Goal: Information Seeking & Learning: Compare options

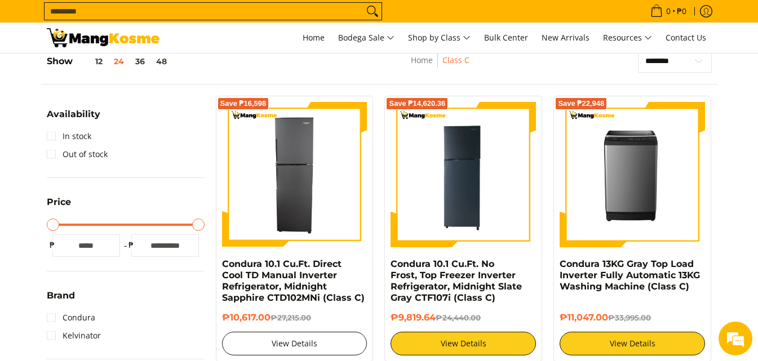
click at [281, 344] on link "View Details" at bounding box center [294, 344] width 145 height 24
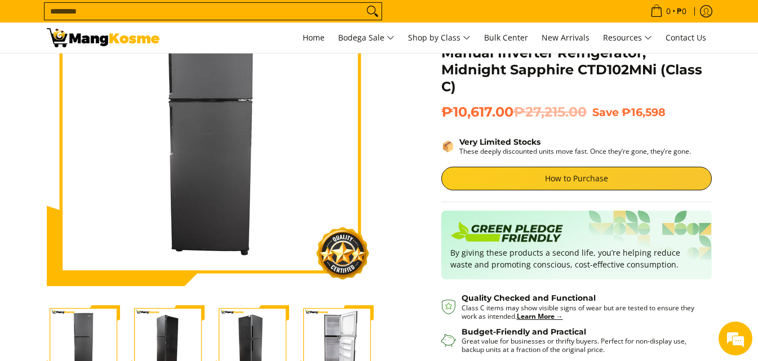
scroll to position [173, 0]
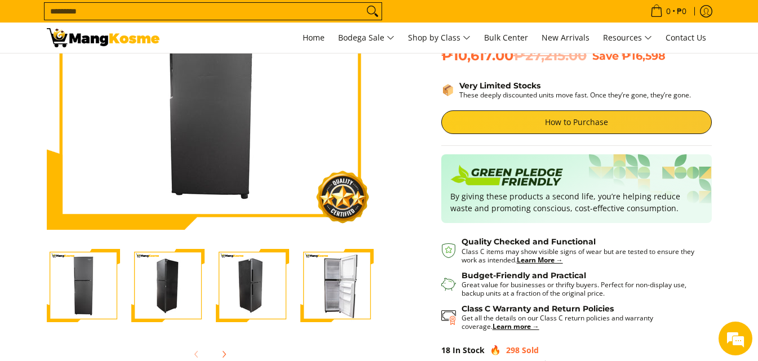
click at [347, 272] on img "Condura 10.1 Cu.Ft. Direct Cool TD Manual Inverter Refrigerator, Midnight Sapph…" at bounding box center [337, 285] width 73 height 73
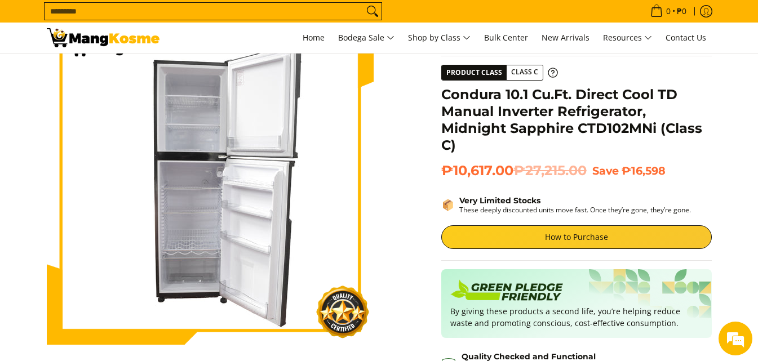
scroll to position [38, 0]
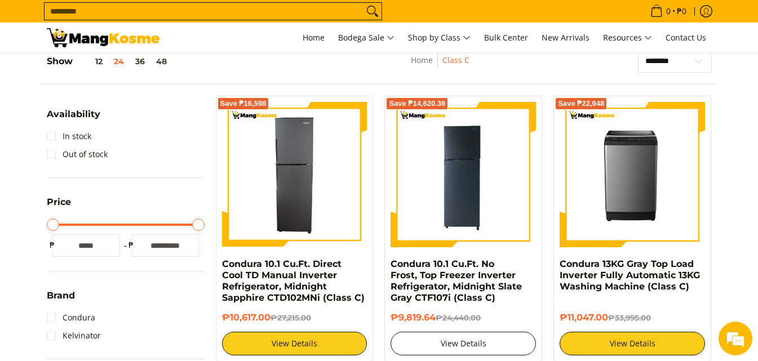
click at [456, 344] on link "View Details" at bounding box center [463, 344] width 145 height 24
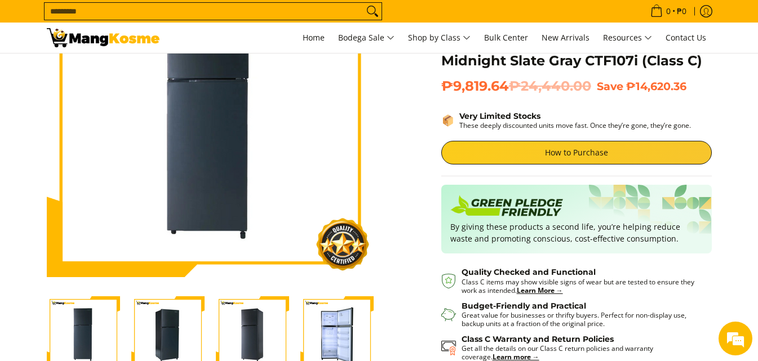
scroll to position [135, 0]
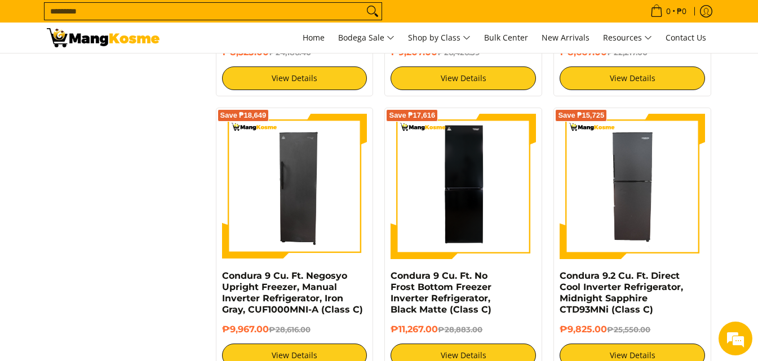
scroll to position [1278, 0]
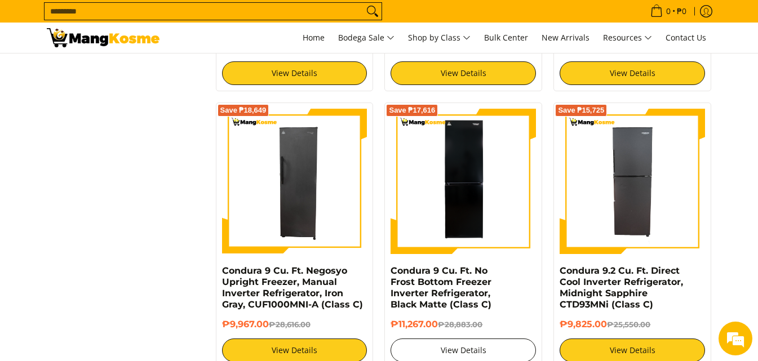
click at [457, 347] on link "View Details" at bounding box center [463, 351] width 145 height 24
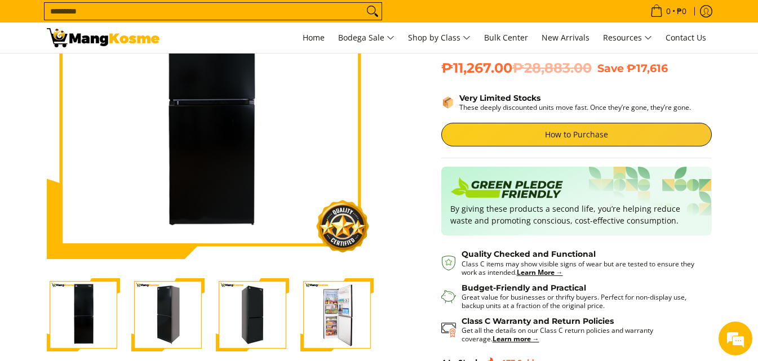
scroll to position [148, 0]
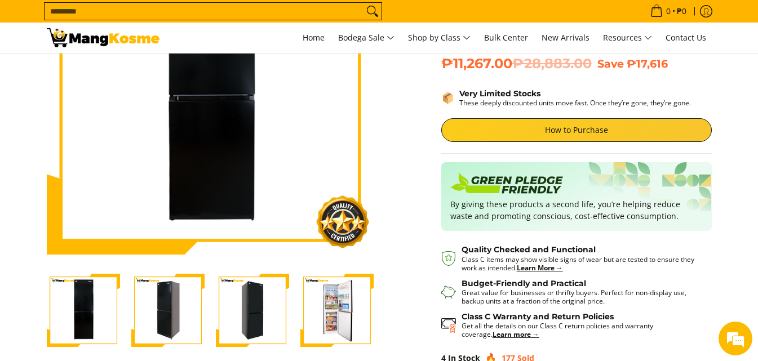
click at [326, 323] on img "Condura 9 Cu. Ft. No Frost Bottom Freezer Inverter Refrigerator, Black Matte (C…" at bounding box center [337, 310] width 73 height 73
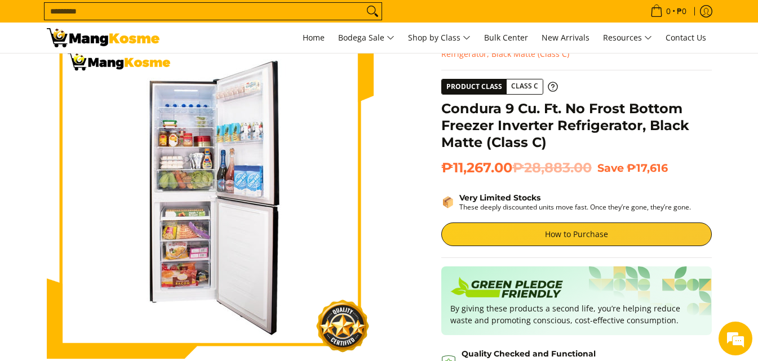
scroll to position [43, 0]
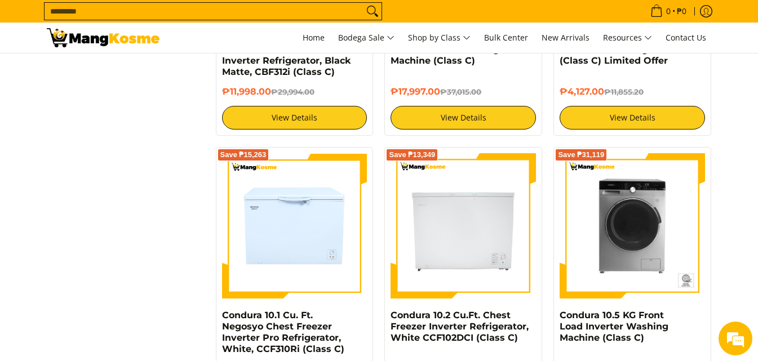
scroll to position [2076, 0]
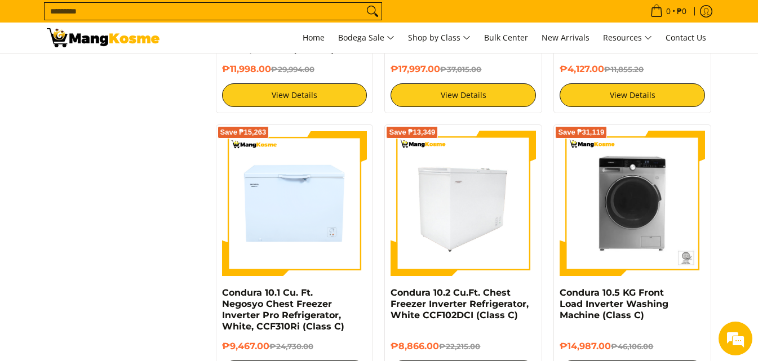
click at [447, 229] on img at bounding box center [463, 203] width 145 height 145
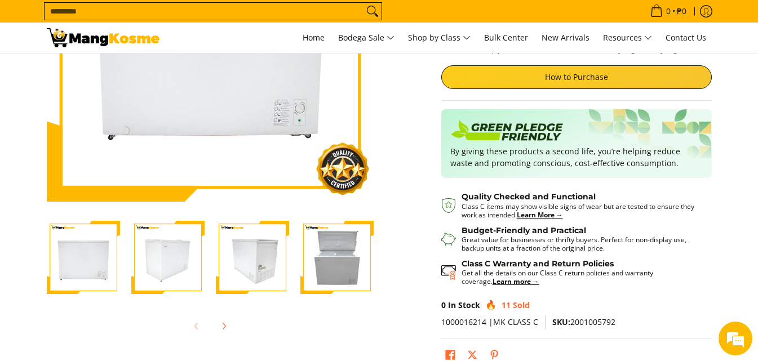
scroll to position [248, 0]
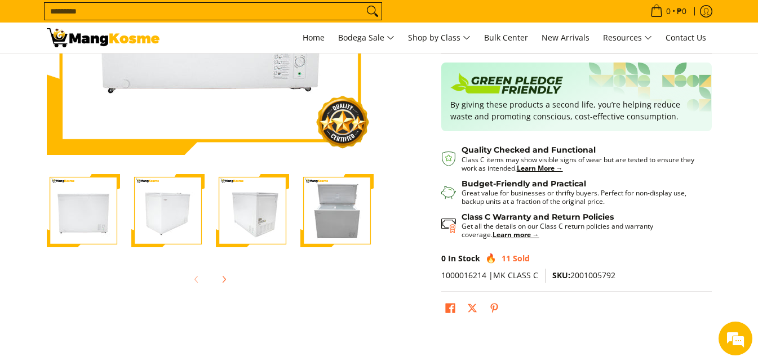
click at [107, 225] on img "Condura 10.2 Cu.Ft. Chest Freezer Inverter Refrigerator, White CCF102DCI (Class…" at bounding box center [83, 210] width 73 height 73
click at [175, 217] on img "Condura 10.2 Cu.Ft. Chest Freezer Inverter Refrigerator, White CCF102DCI (Class…" at bounding box center [167, 210] width 73 height 73
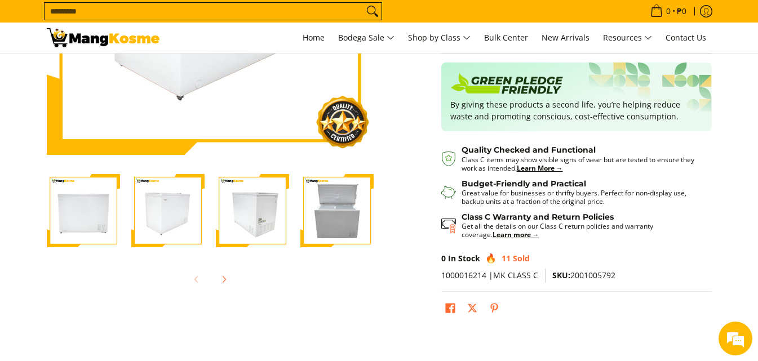
click at [268, 214] on img "Condura 10.2 Cu.Ft. Chest Freezer Inverter Refrigerator, White CCF102DCI (Class…" at bounding box center [252, 210] width 73 height 73
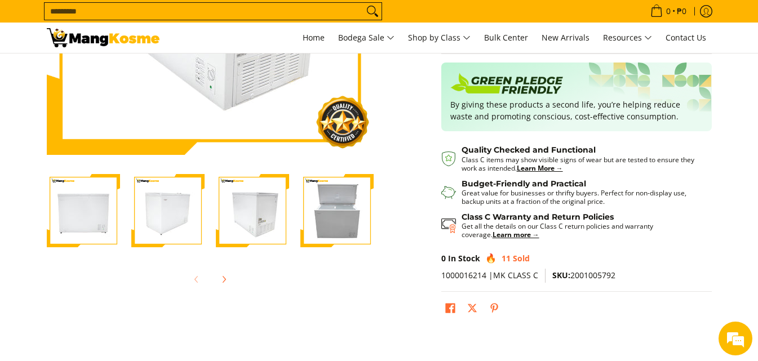
click at [334, 203] on img "Condura 10.2 Cu.Ft. Chest Freezer Inverter Refrigerator, White CCF102DCI (Class…" at bounding box center [337, 210] width 73 height 73
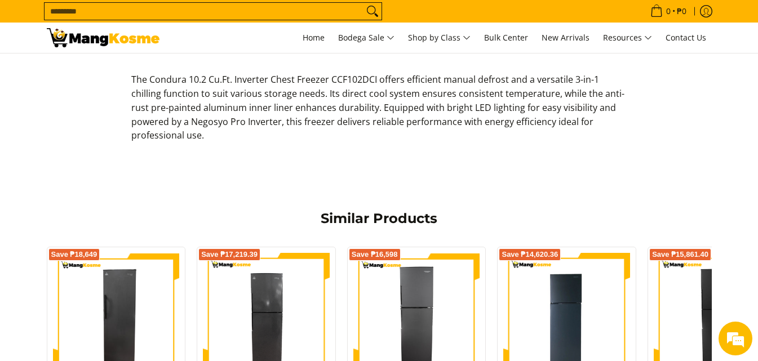
scroll to position [640, 0]
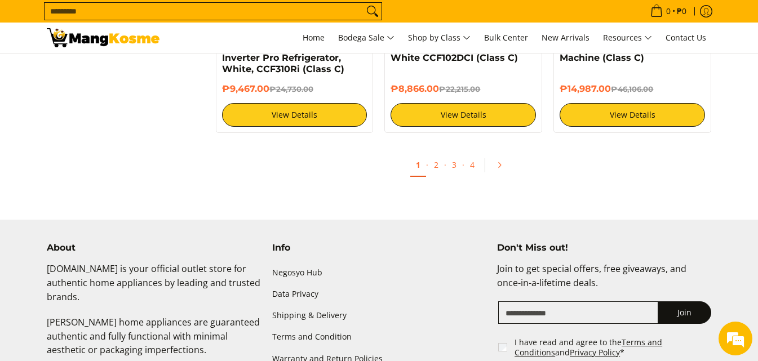
scroll to position [2352, 0]
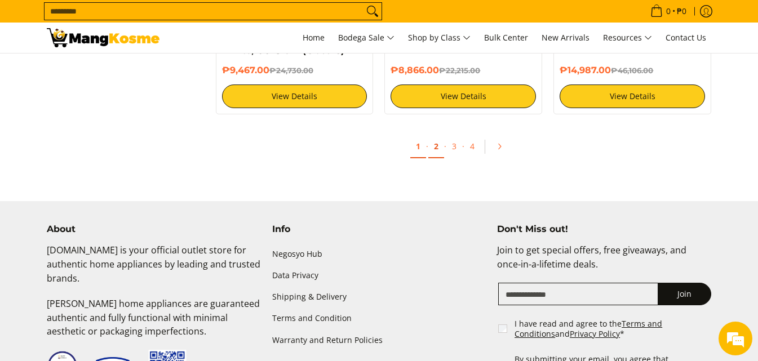
click at [439, 145] on link "2" at bounding box center [436, 146] width 16 height 23
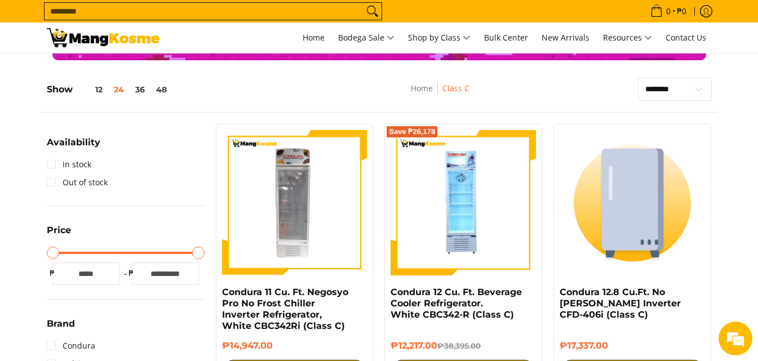
scroll to position [145, 0]
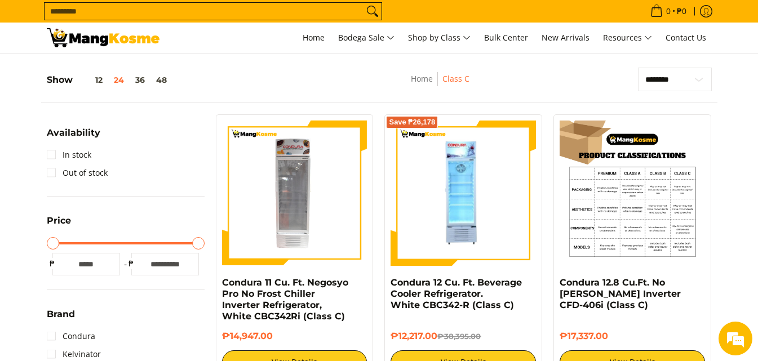
click at [633, 192] on img at bounding box center [632, 193] width 145 height 145
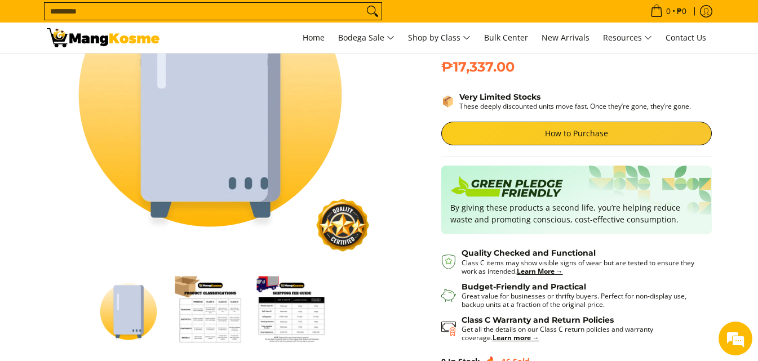
scroll to position [164, 0]
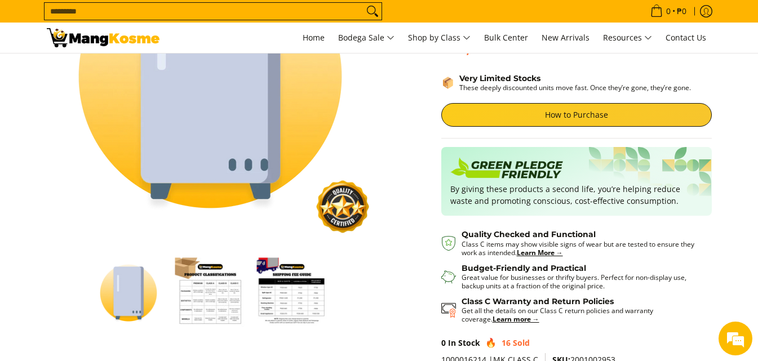
click at [205, 306] on img "Condura 12.8 Cu.Ft. No Forst Inverter CFD-406i (Class C)-2" at bounding box center [210, 293] width 70 height 70
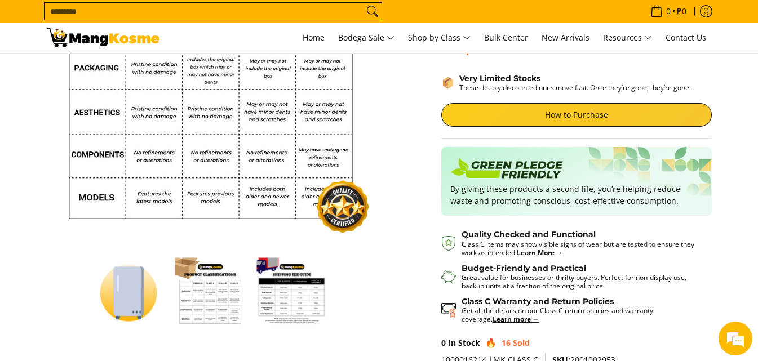
click at [286, 302] on img "Condura 12.8 Cu.Ft. No Forst Inverter CFD-406i (Class C)-3" at bounding box center [292, 293] width 70 height 70
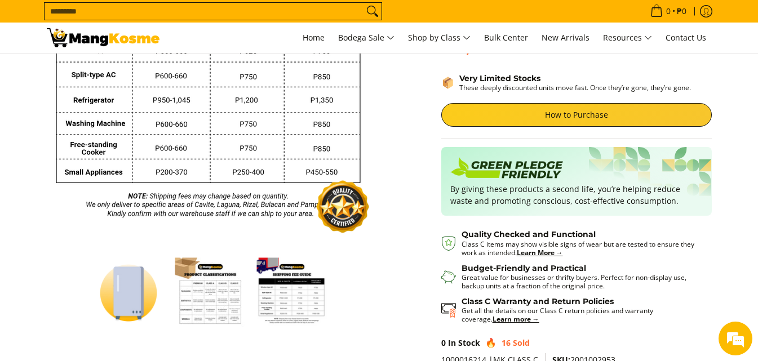
scroll to position [0, 0]
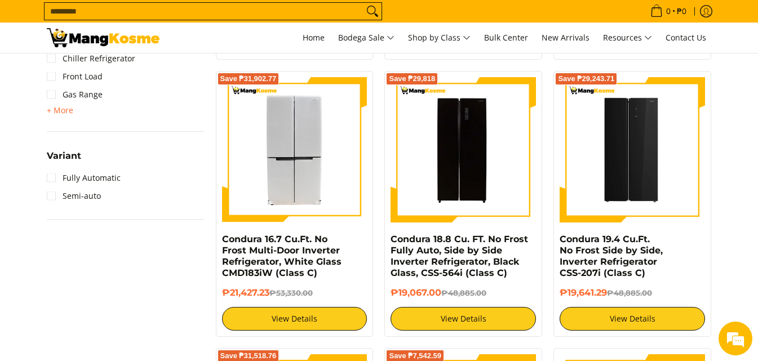
scroll to position [917, 0]
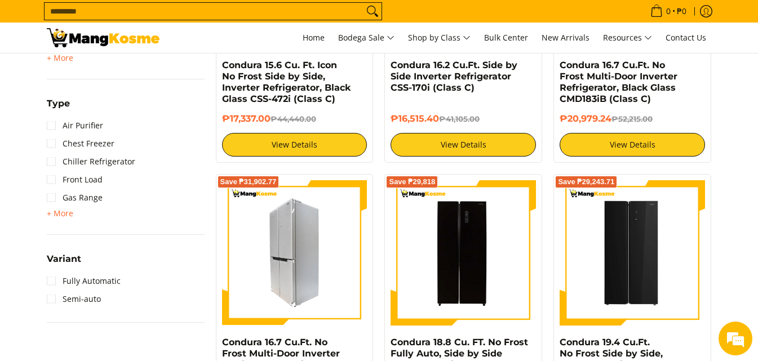
click at [248, 235] on img at bounding box center [294, 252] width 145 height 145
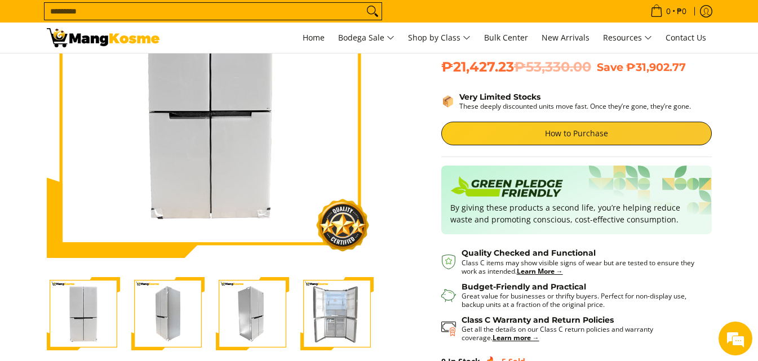
scroll to position [164, 0]
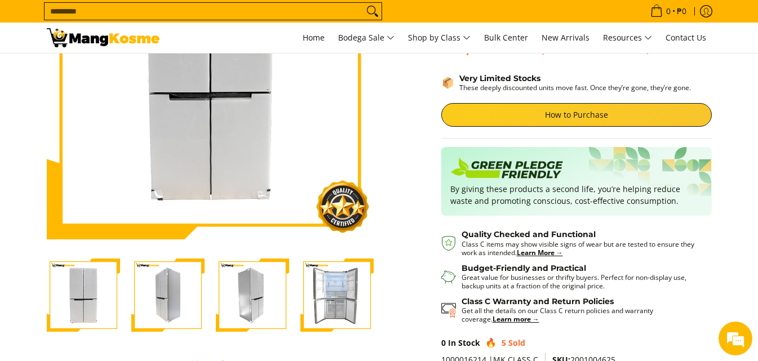
click at [325, 293] on img "Condura 16.7 Cu.Ft. No Frost Multi-Door Inverter Refrigerator, White Glass CMD1…" at bounding box center [337, 295] width 73 height 73
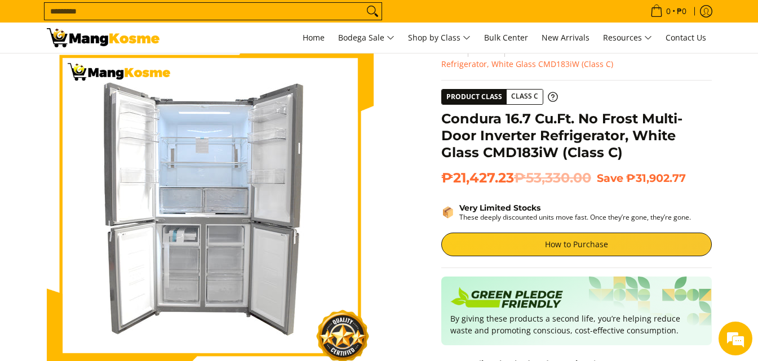
scroll to position [0, 0]
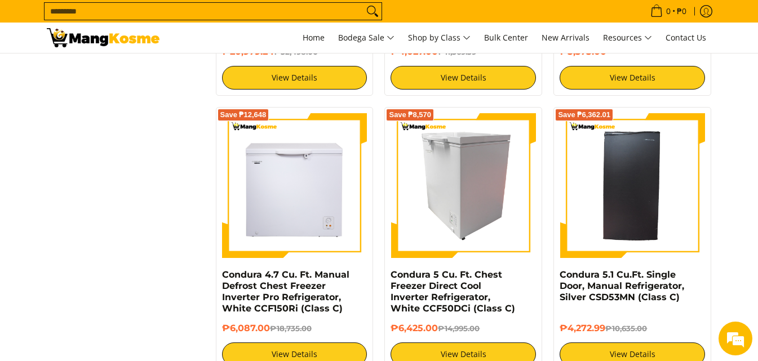
click at [457, 214] on img at bounding box center [463, 185] width 145 height 145
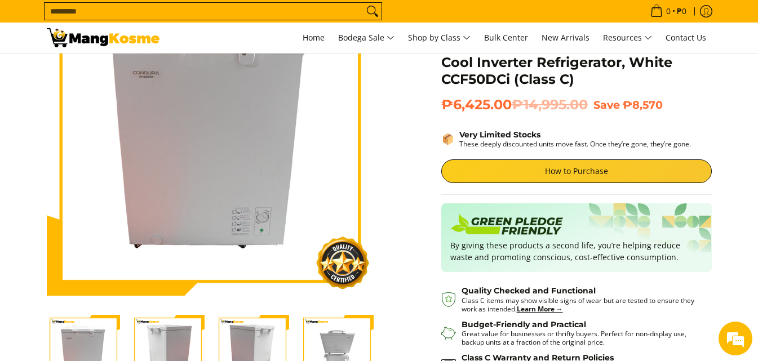
scroll to position [229, 0]
